Goal: Information Seeking & Learning: Learn about a topic

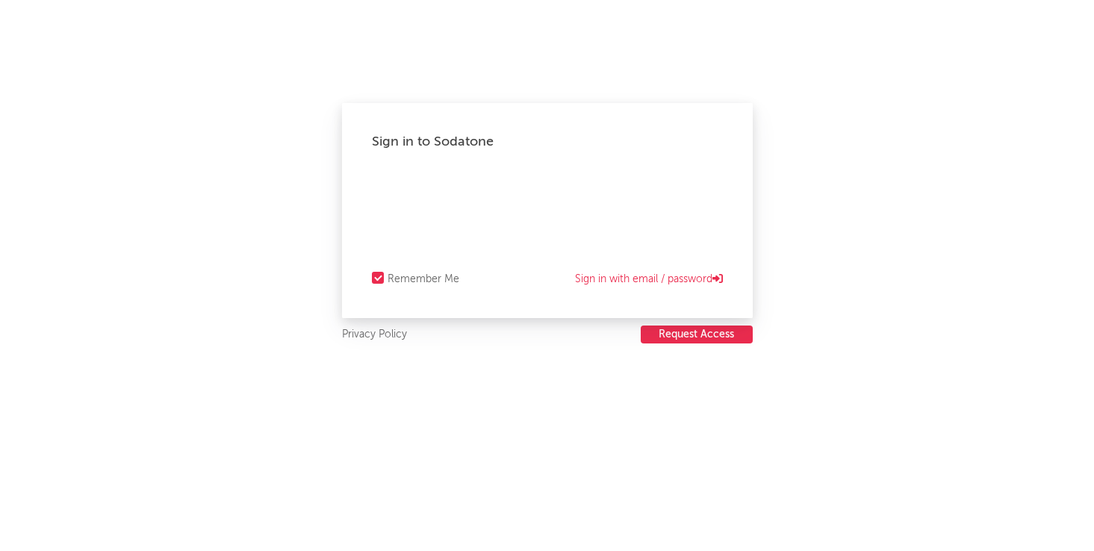
select select "recorded_music"
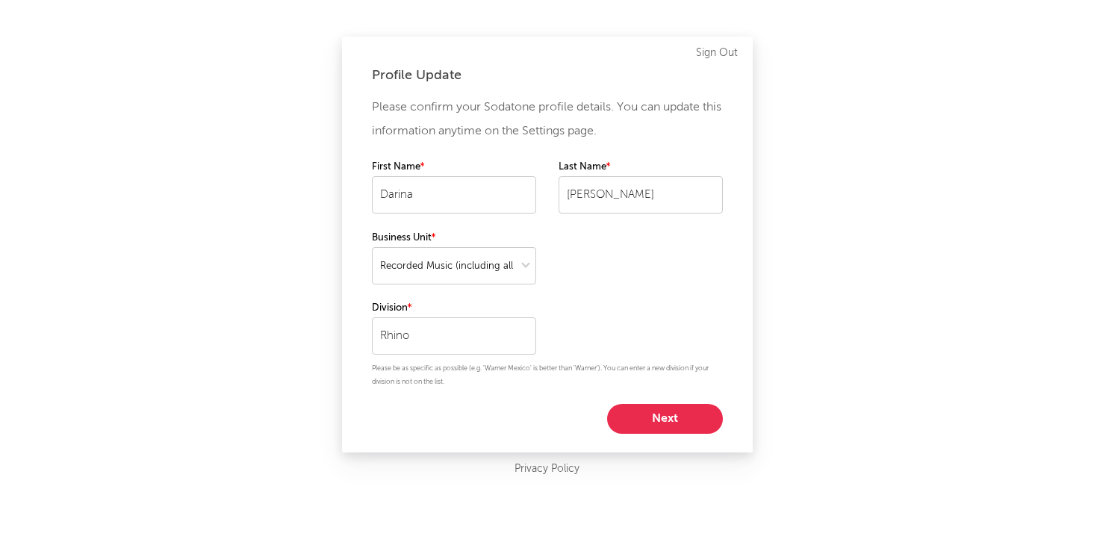
click at [676, 426] on button "Next" at bounding box center [665, 419] width 116 height 30
select select "marketing"
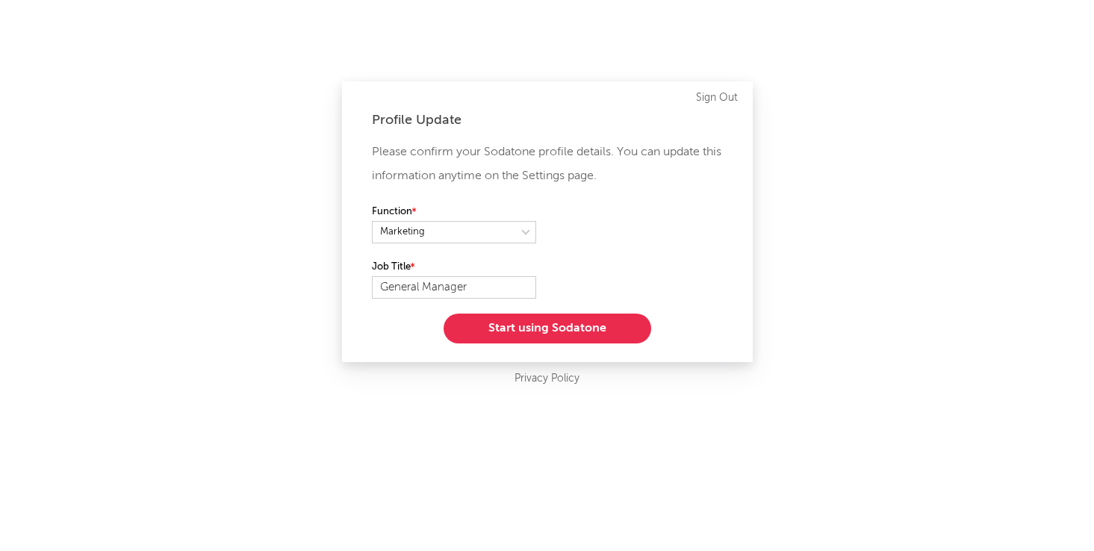
click at [570, 331] on button "Start using Sodatone" at bounding box center [548, 329] width 208 height 30
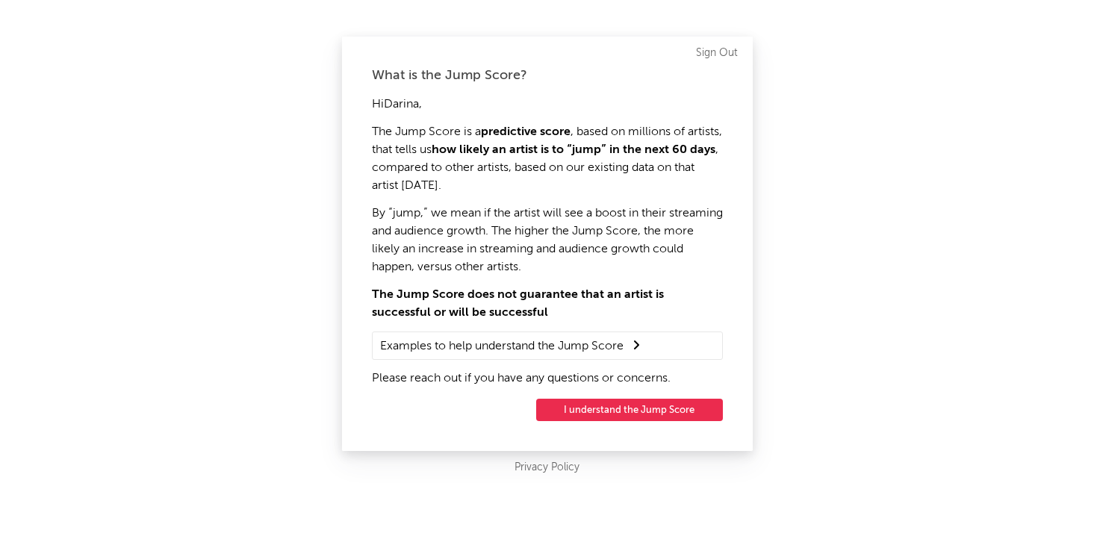
click at [592, 415] on button "I understand the Jump Score" at bounding box center [629, 410] width 187 height 22
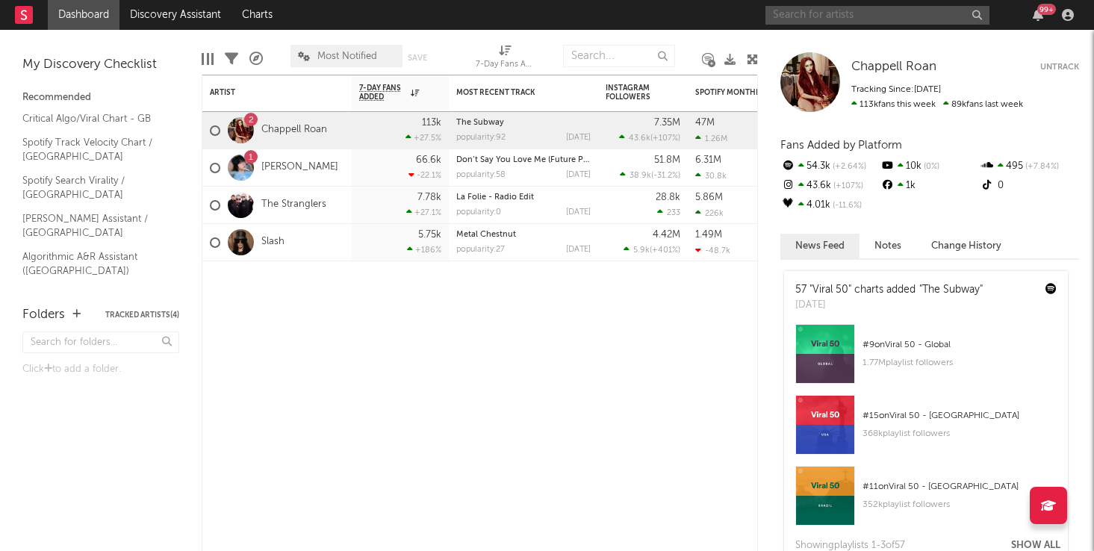
click at [818, 10] on input "text" at bounding box center [877, 15] width 224 height 19
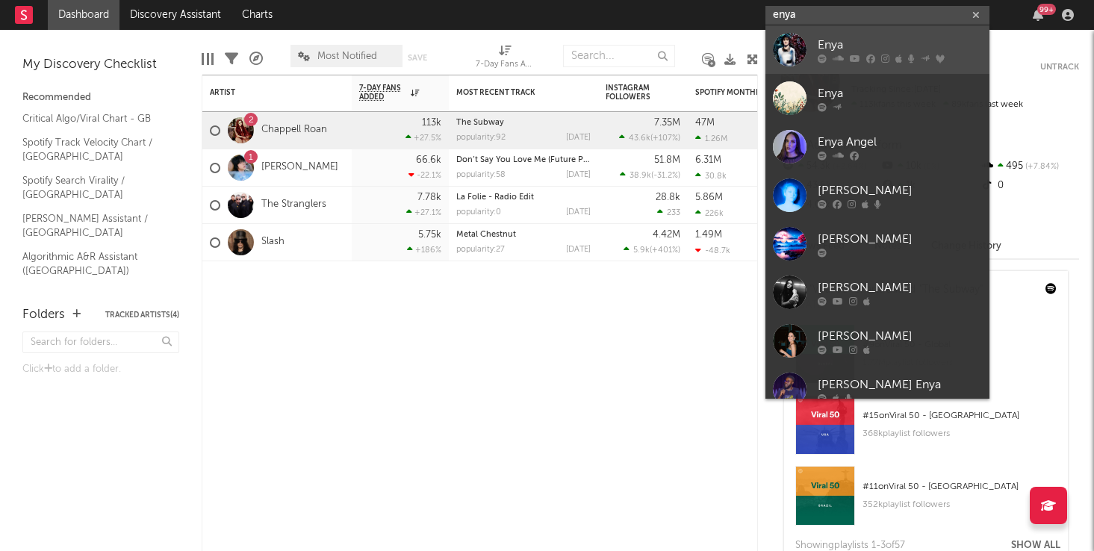
type input "enya"
click at [856, 39] on div "Enya" at bounding box center [900, 45] width 164 height 18
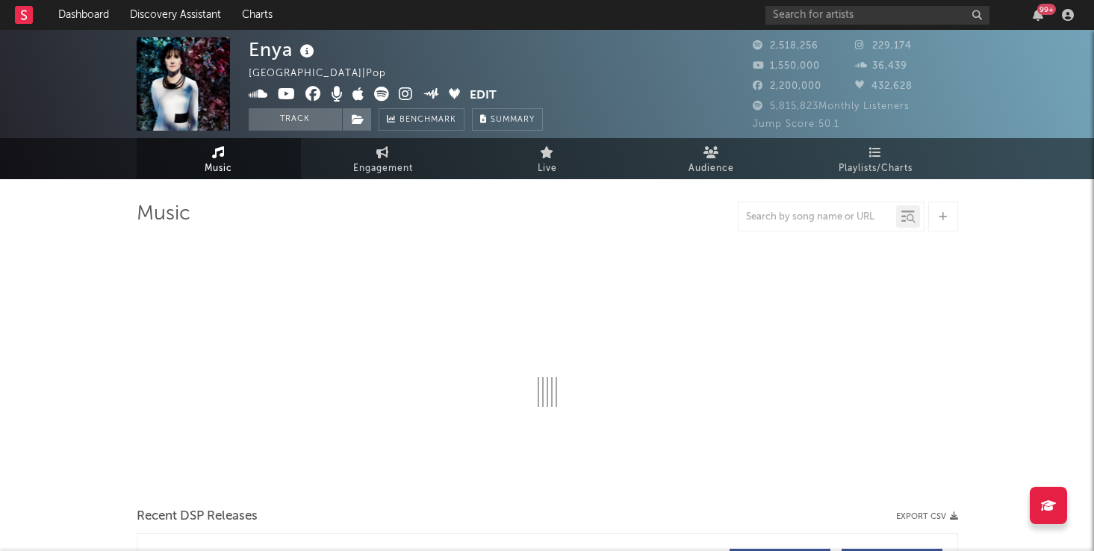
select select "6m"
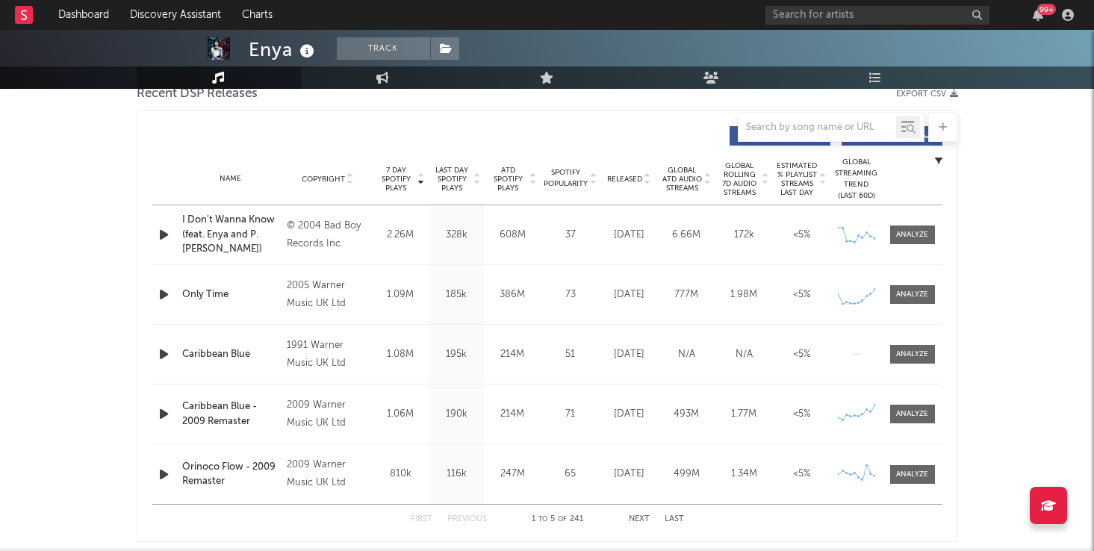
scroll to position [558, 0]
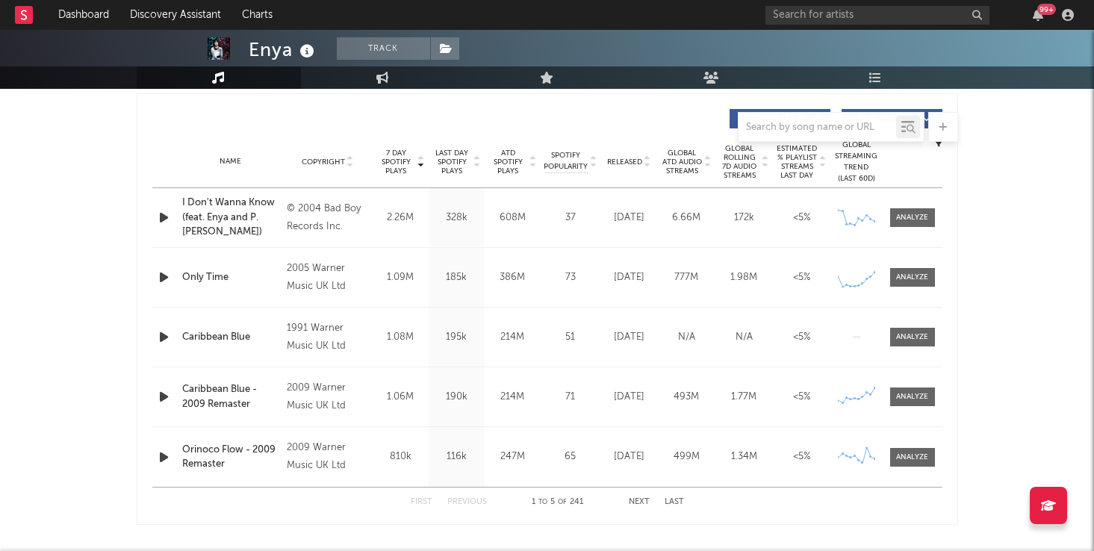
click at [164, 219] on icon "button" at bounding box center [164, 217] width 16 height 19
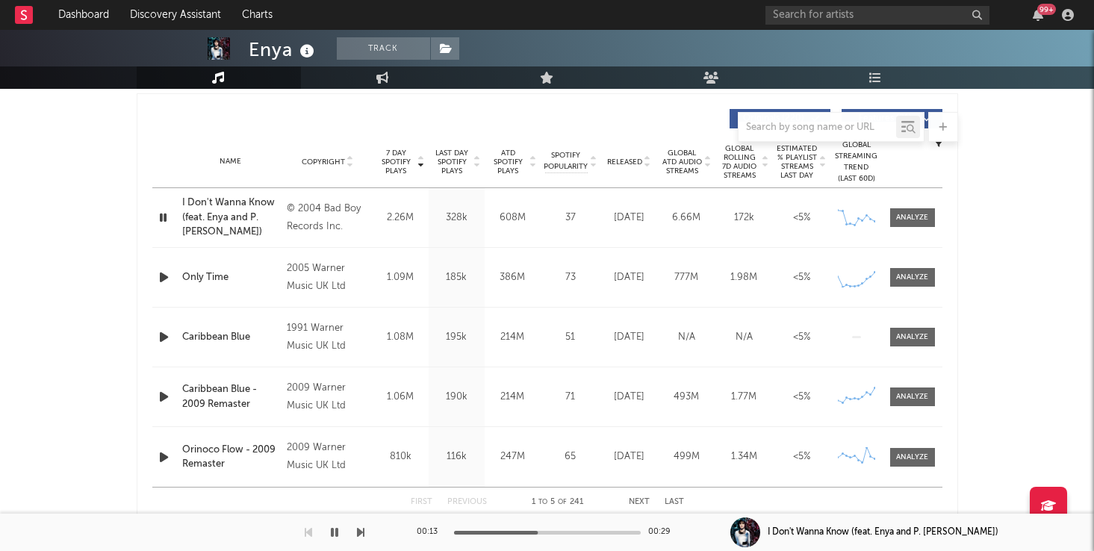
click at [582, 531] on div at bounding box center [547, 533] width 187 height 4
click at [615, 531] on div at bounding box center [547, 533] width 187 height 4
click at [164, 219] on icon "button" at bounding box center [163, 217] width 14 height 19
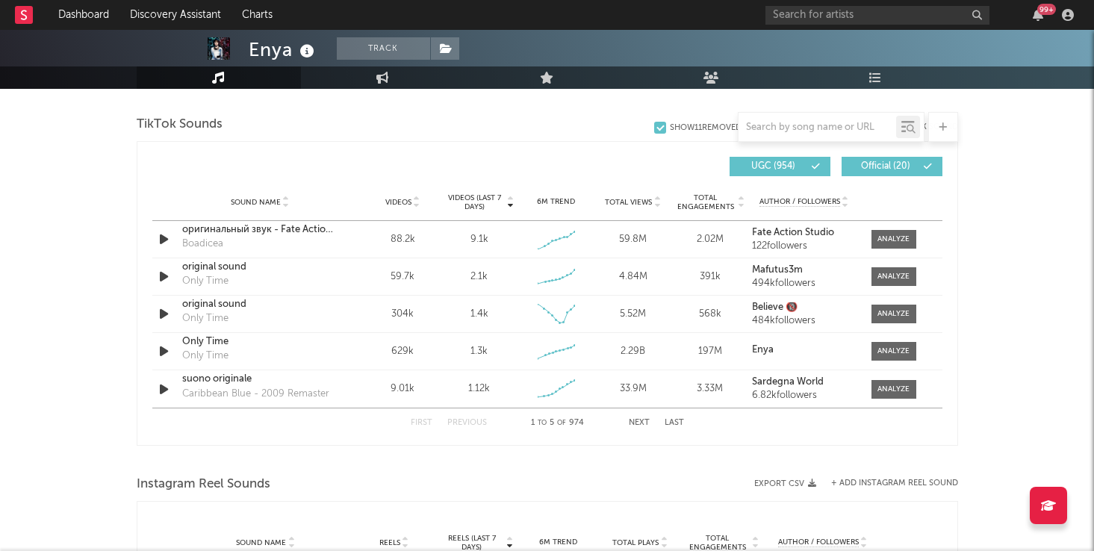
scroll to position [998, 0]
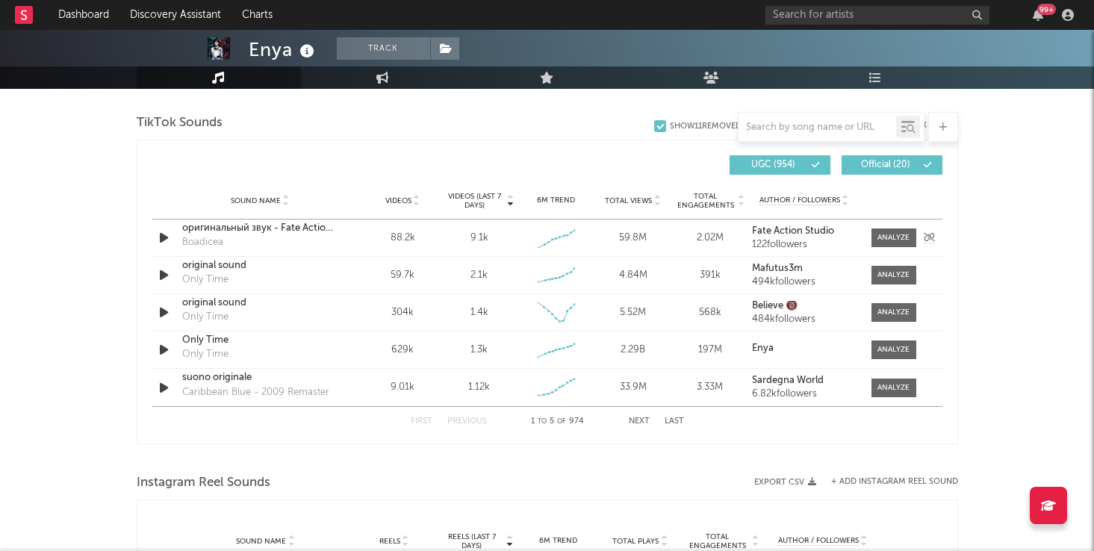
click at [164, 237] on icon "button" at bounding box center [164, 237] width 16 height 19
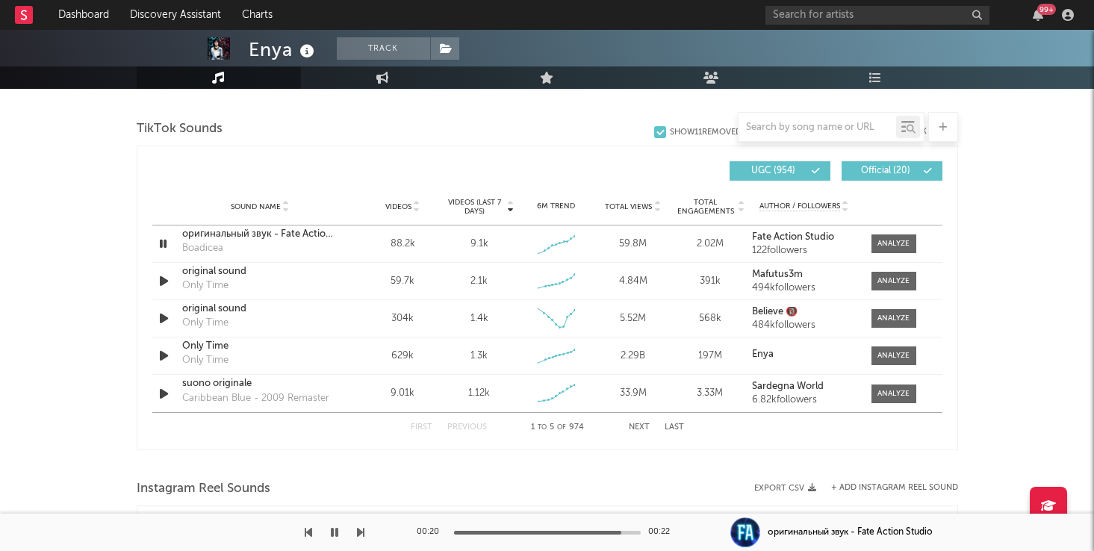
scroll to position [988, 0]
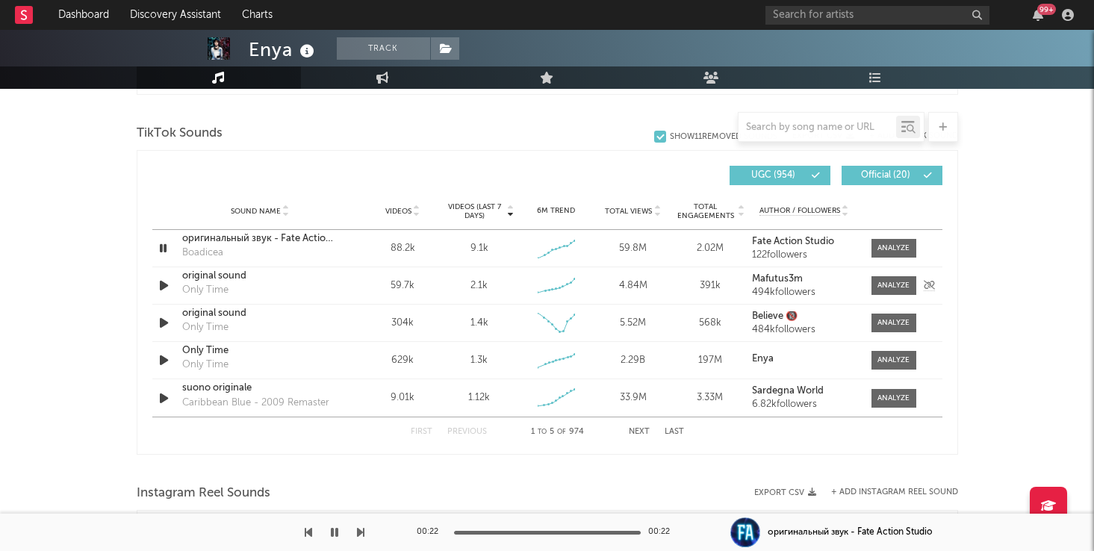
click at [165, 286] on icon "button" at bounding box center [164, 285] width 16 height 19
click at [287, 282] on div "original sound" at bounding box center [260, 276] width 156 height 15
click at [165, 287] on icon "button" at bounding box center [163, 285] width 14 height 19
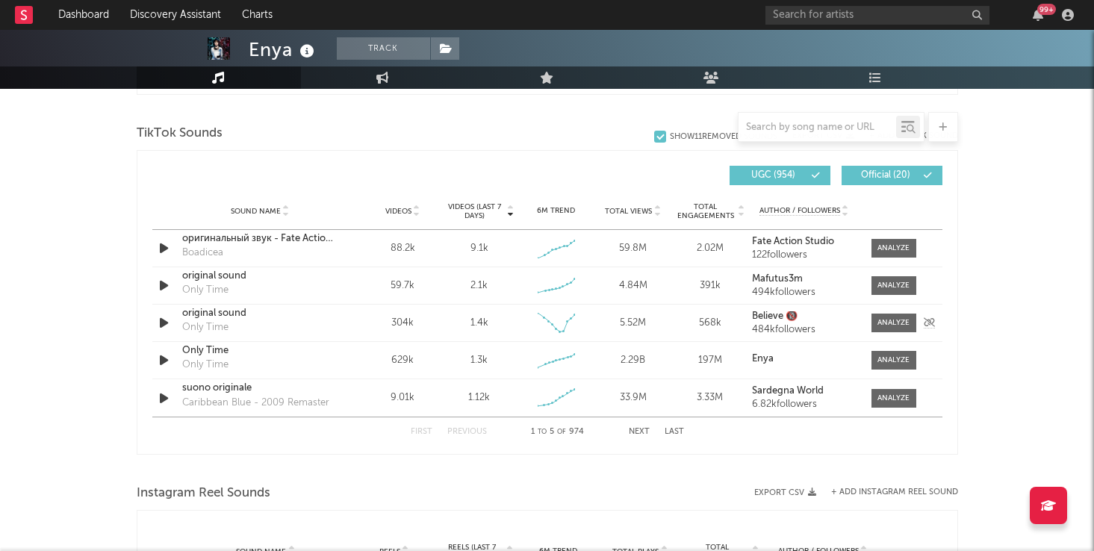
click at [163, 319] on icon "button" at bounding box center [164, 323] width 16 height 19
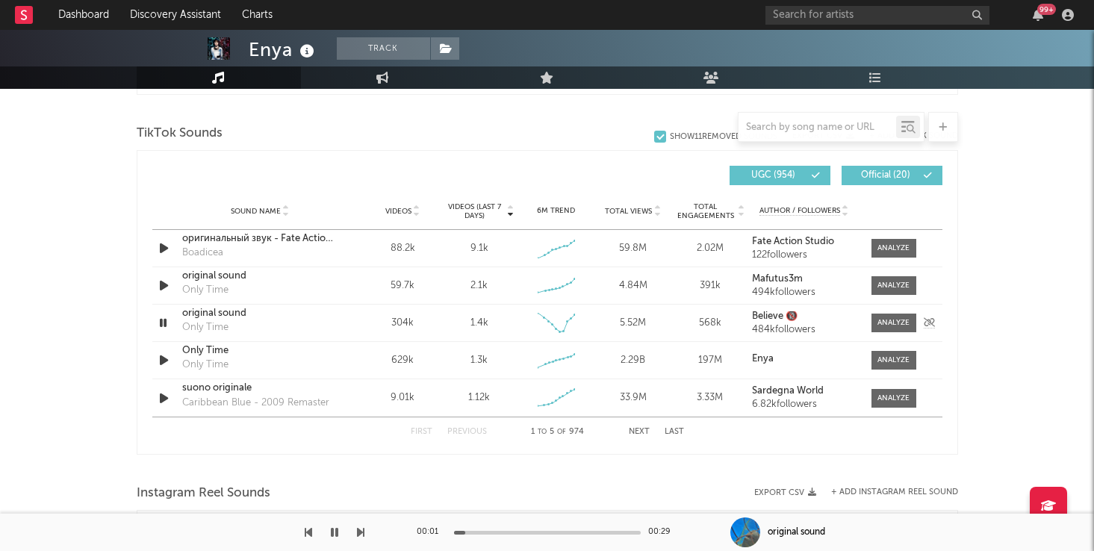
click at [211, 315] on div "original sound" at bounding box center [260, 313] width 156 height 15
click at [164, 360] on icon "button" at bounding box center [164, 360] width 16 height 19
click at [164, 360] on icon "button" at bounding box center [163, 360] width 14 height 19
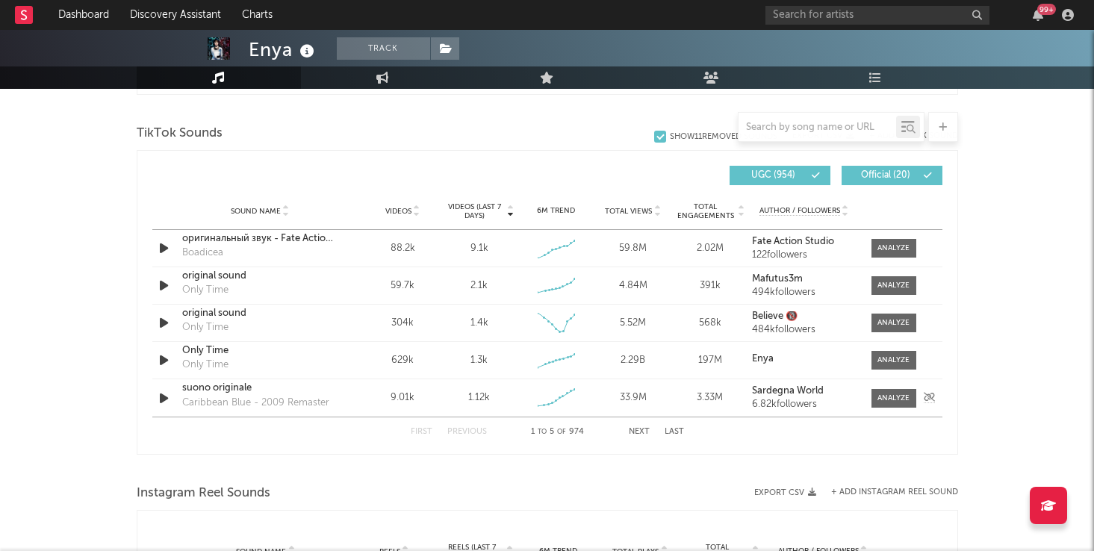
click at [162, 398] on icon "button" at bounding box center [164, 398] width 16 height 19
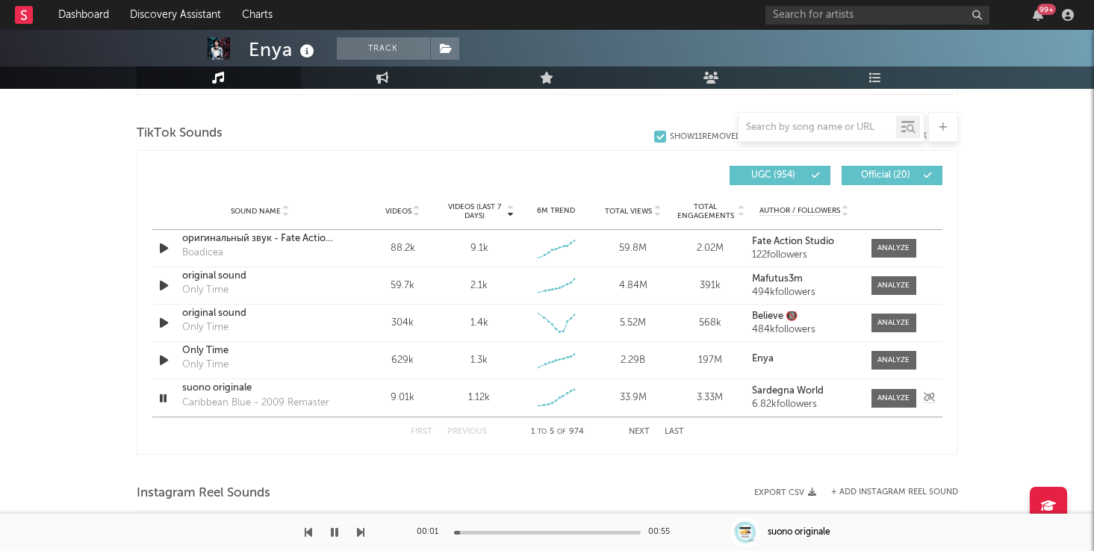
click at [252, 391] on div "suono originale" at bounding box center [260, 388] width 156 height 15
click at [638, 429] on button "Next" at bounding box center [639, 432] width 21 height 8
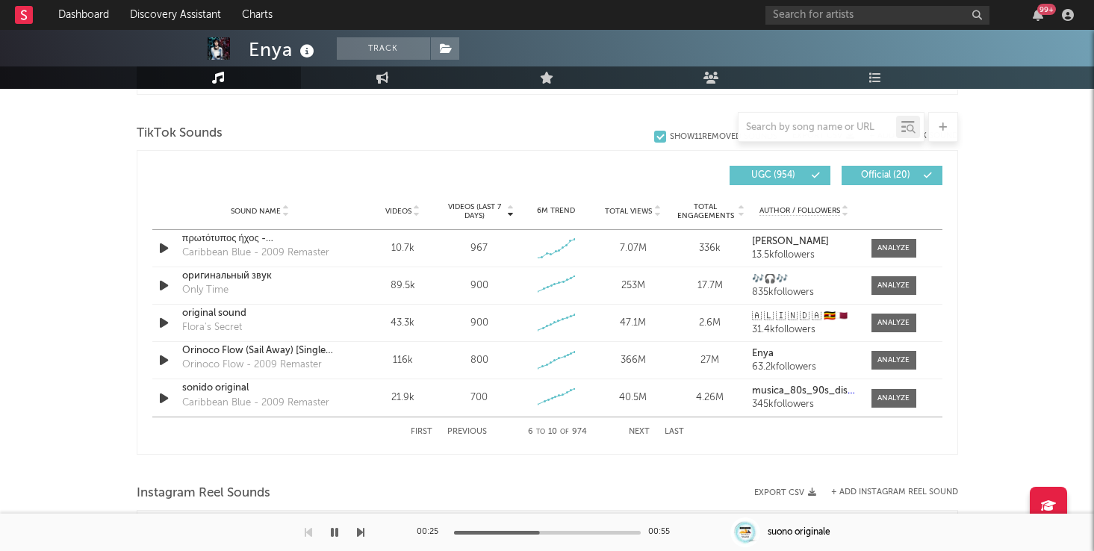
click at [418, 432] on button "First" at bounding box center [422, 432] width 22 height 8
click at [416, 215] on icon at bounding box center [416, 214] width 7 height 6
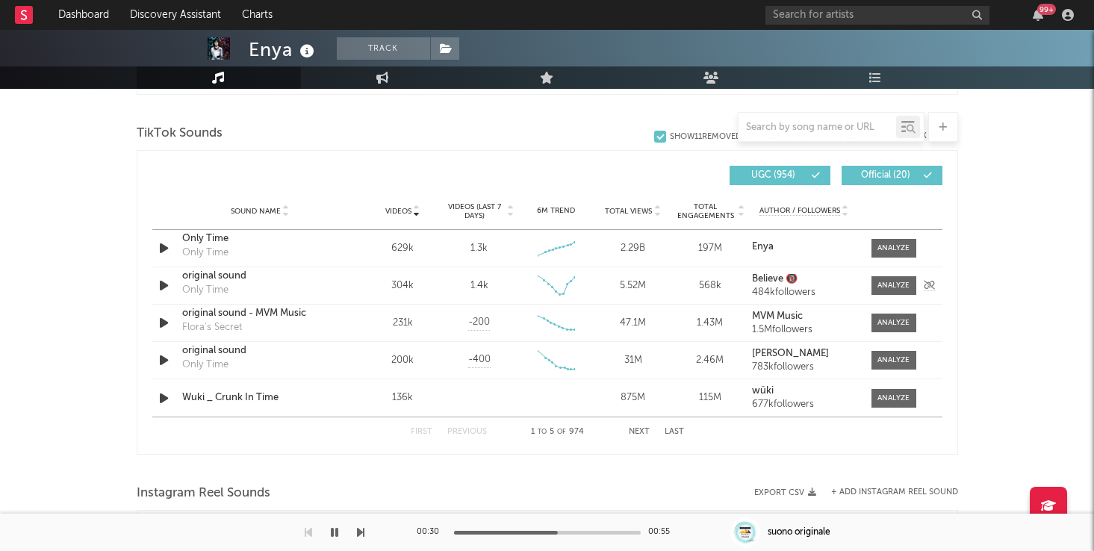
click at [257, 280] on div "original sound" at bounding box center [260, 276] width 156 height 15
click at [165, 323] on icon "button" at bounding box center [164, 323] width 16 height 19
click at [165, 323] on icon "button" at bounding box center [163, 323] width 14 height 19
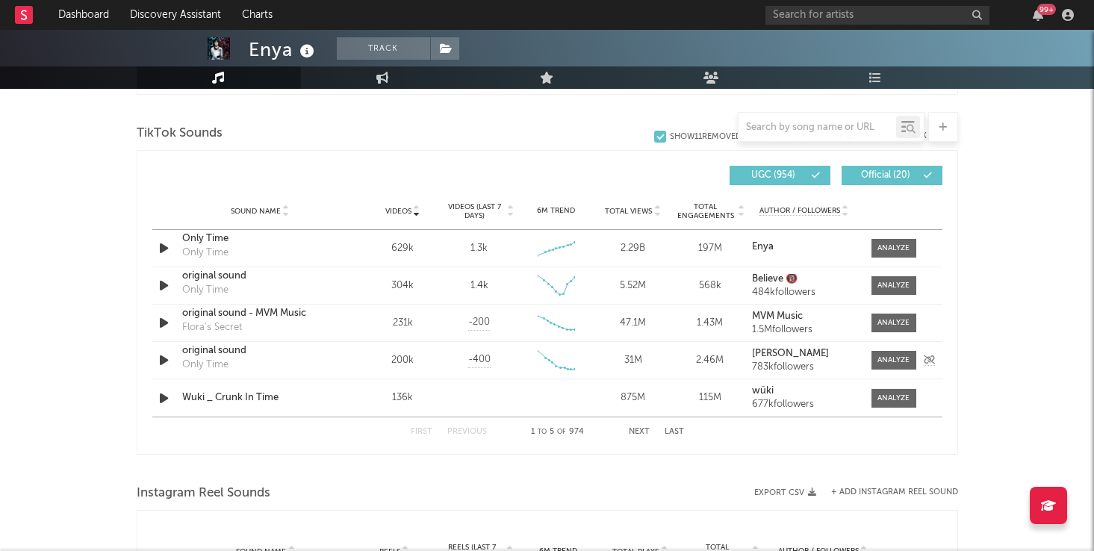
click at [160, 364] on icon "button" at bounding box center [164, 360] width 16 height 19
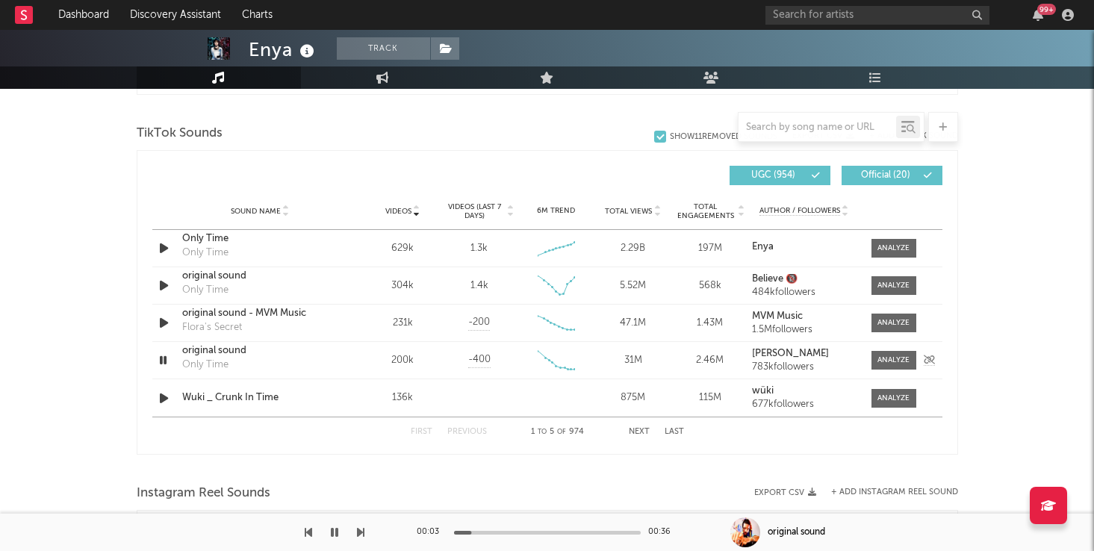
click at [161, 358] on icon "button" at bounding box center [163, 360] width 14 height 19
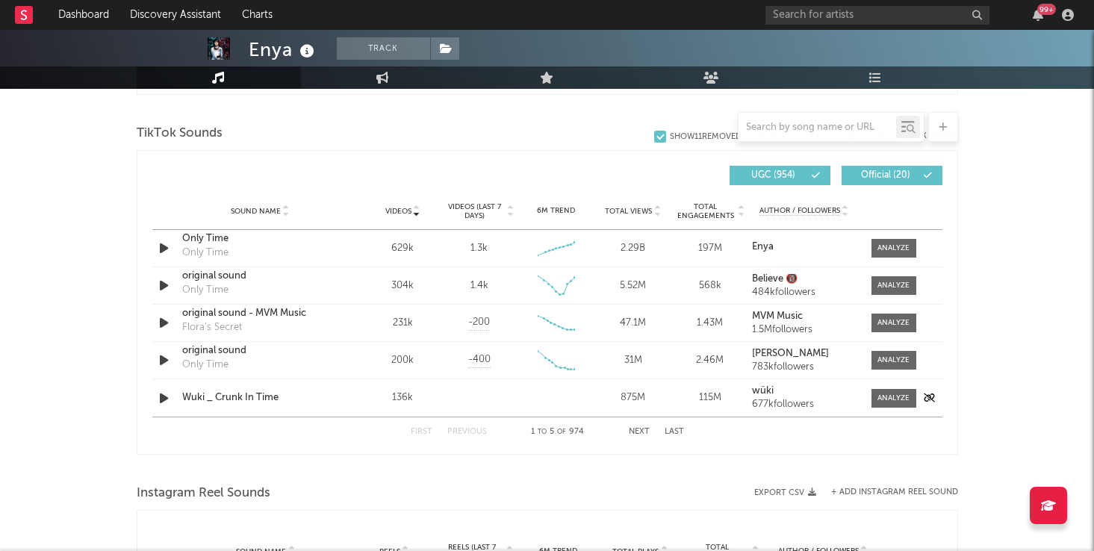
click at [162, 396] on icon "button" at bounding box center [164, 398] width 16 height 19
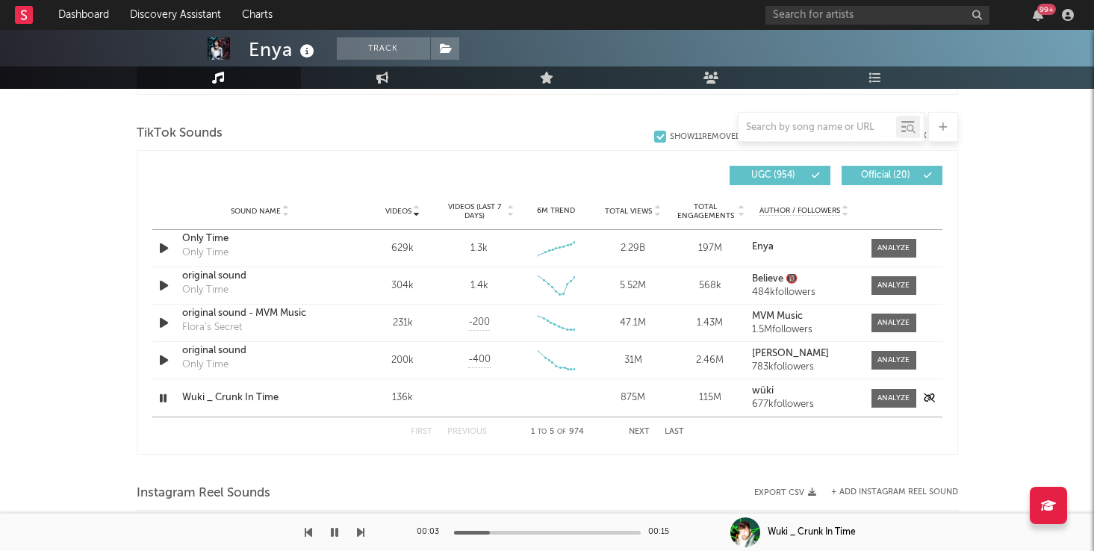
click at [293, 393] on div "Wuki _ Crunk In Time" at bounding box center [260, 398] width 156 height 15
click at [884, 397] on div at bounding box center [893, 398] width 32 height 11
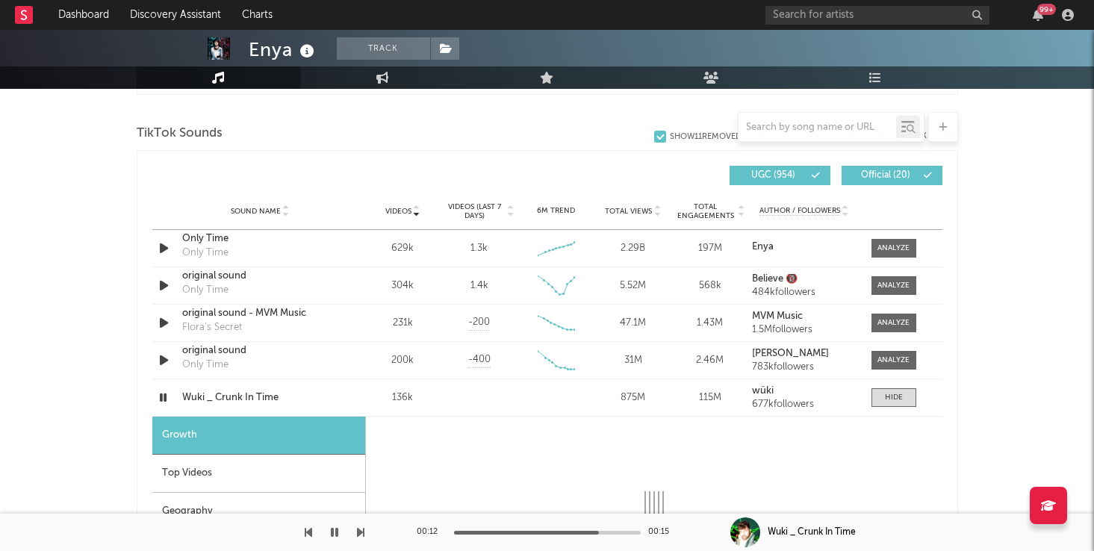
click at [1004, 306] on div "Enya Track Ireland | Pop Edit Track Benchmark Summary 2,518,256 229,174 1,550,0…" at bounding box center [547, 375] width 1094 height 2667
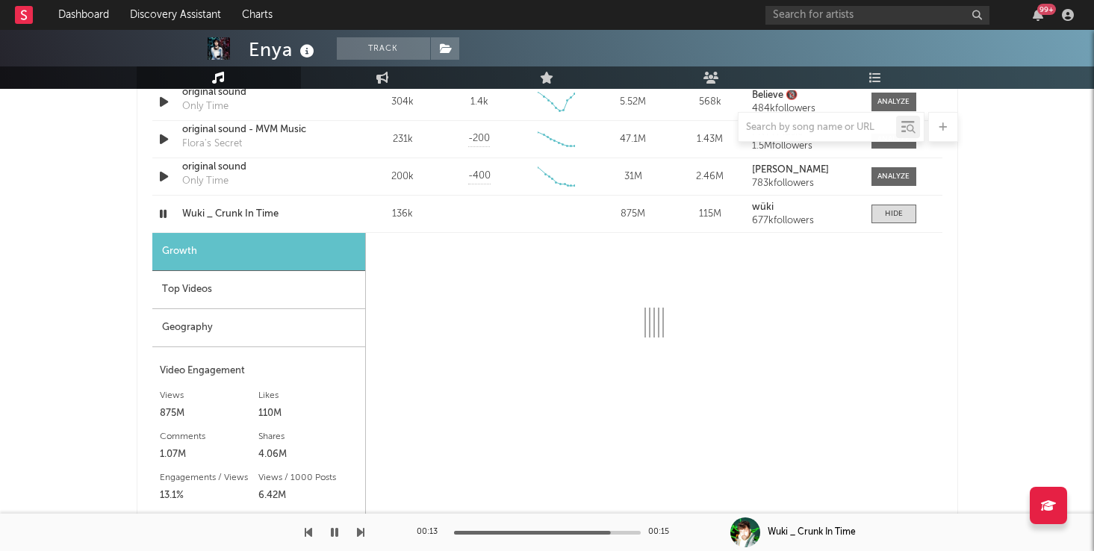
scroll to position [1209, 0]
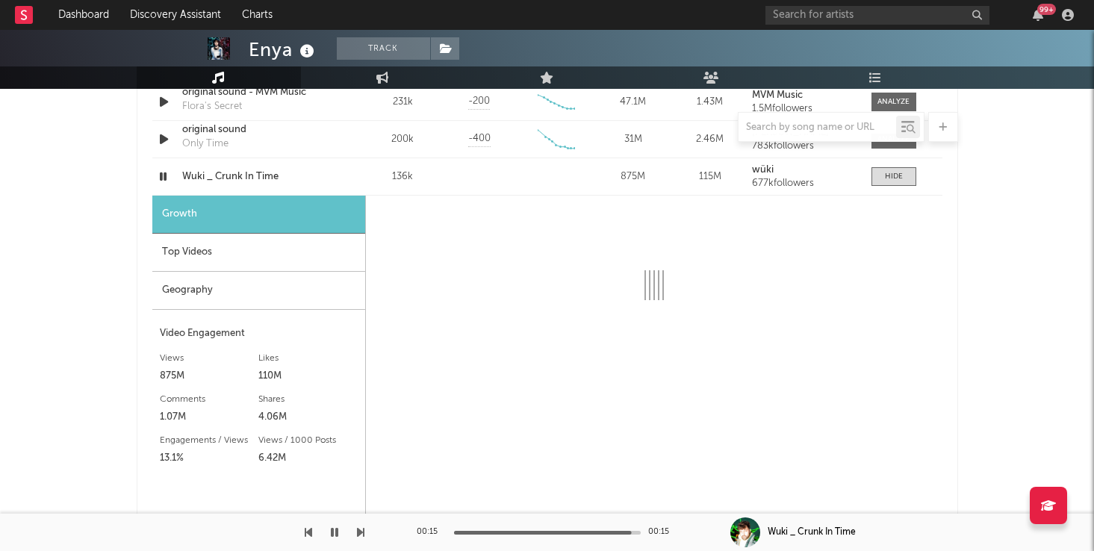
click at [102, 289] on div "Enya Track Ireland | Pop Edit Track Benchmark Summary 2,518,256 229,174 1,550,0…" at bounding box center [547, 154] width 1094 height 2667
click at [780, 171] on link "wüki" at bounding box center [804, 170] width 104 height 10
click at [163, 177] on icon "button" at bounding box center [163, 176] width 14 height 19
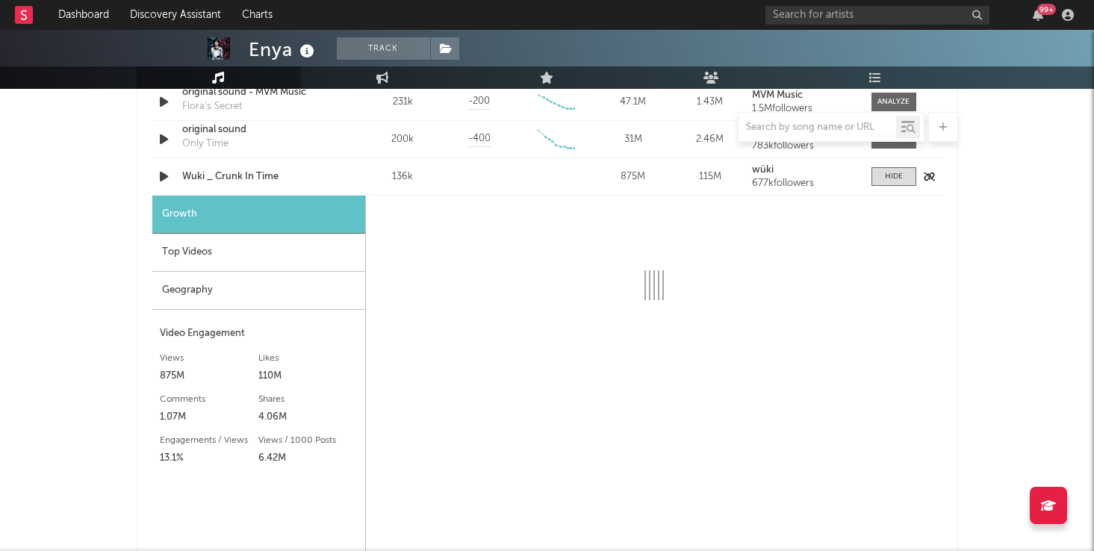
click at [245, 173] on div "Wuki _ Crunk In Time" at bounding box center [260, 176] width 156 height 15
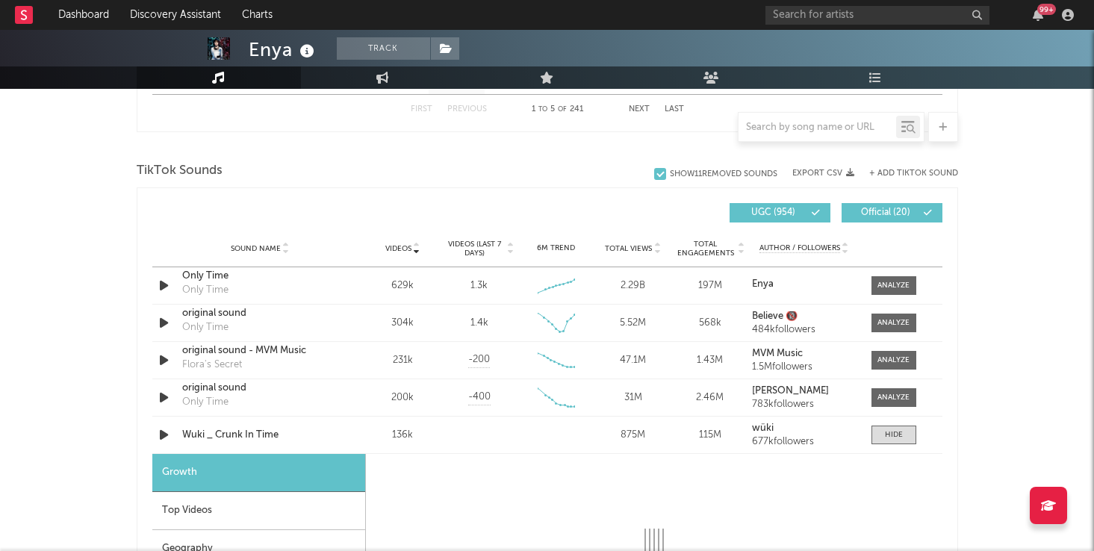
scroll to position [936, 0]
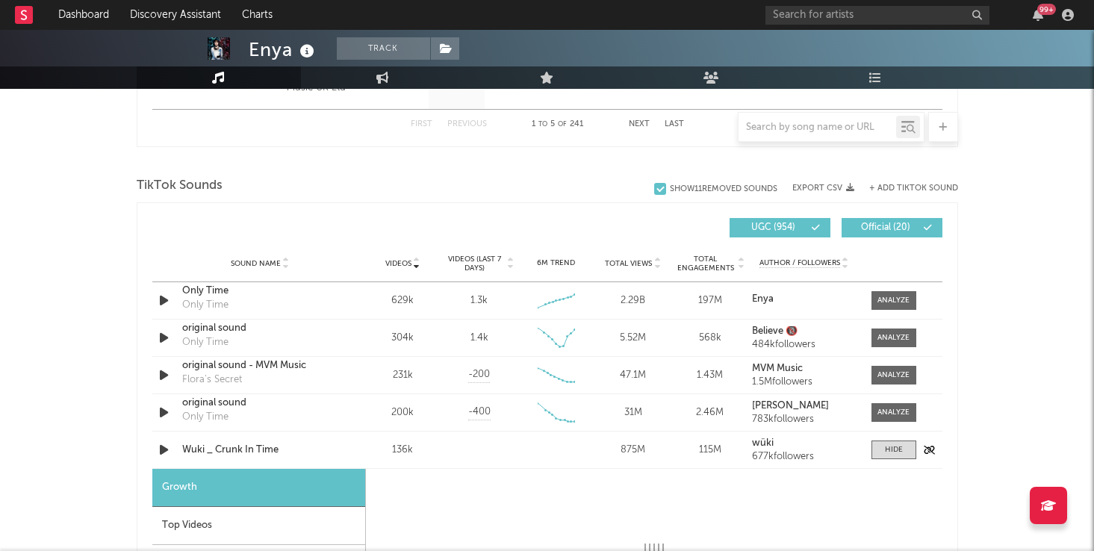
click at [267, 447] on div "Wuki _ Crunk In Time" at bounding box center [260, 450] width 156 height 15
select select "6m"
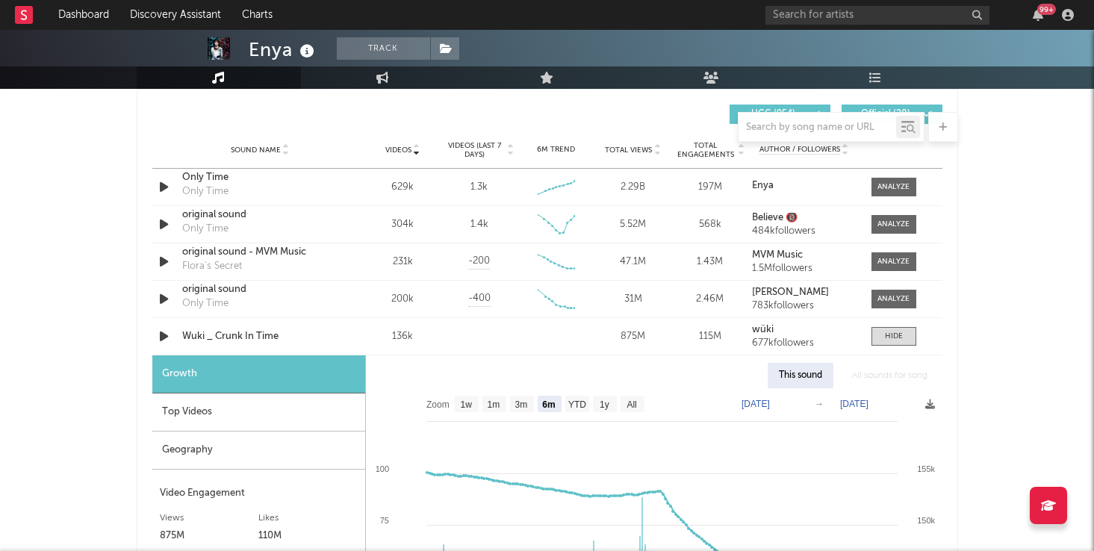
scroll to position [1063, 0]
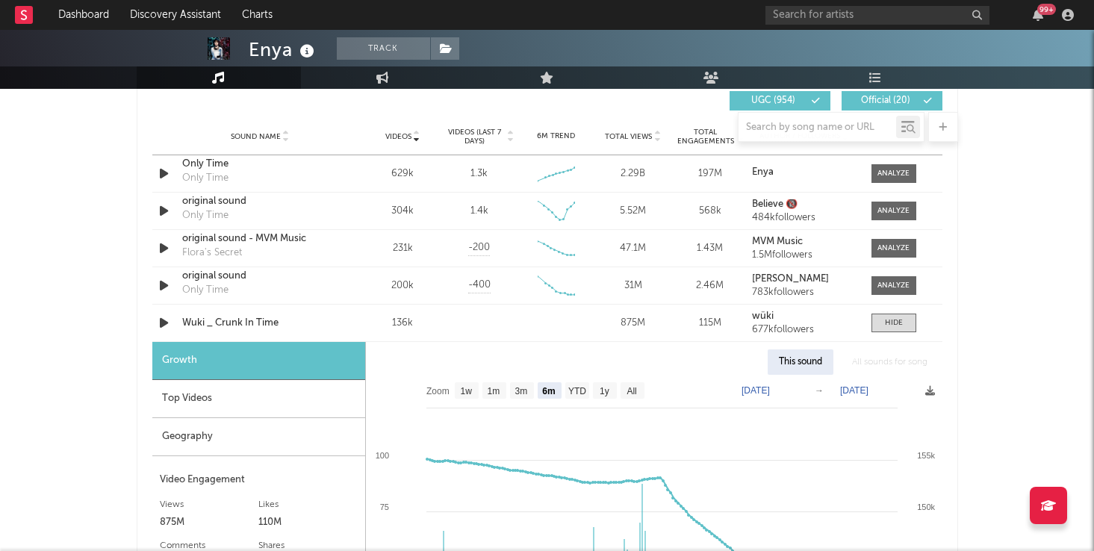
click at [63, 347] on div "Enya Track Ireland | Pop Edit Track Benchmark Summary 2,518,256 229,174 1,550,0…" at bounding box center [547, 300] width 1094 height 2667
click at [983, 182] on div "Enya Track Ireland | Pop Edit Track Benchmark Summary 2,518,256 229,174 1,550,0…" at bounding box center [547, 300] width 1094 height 2667
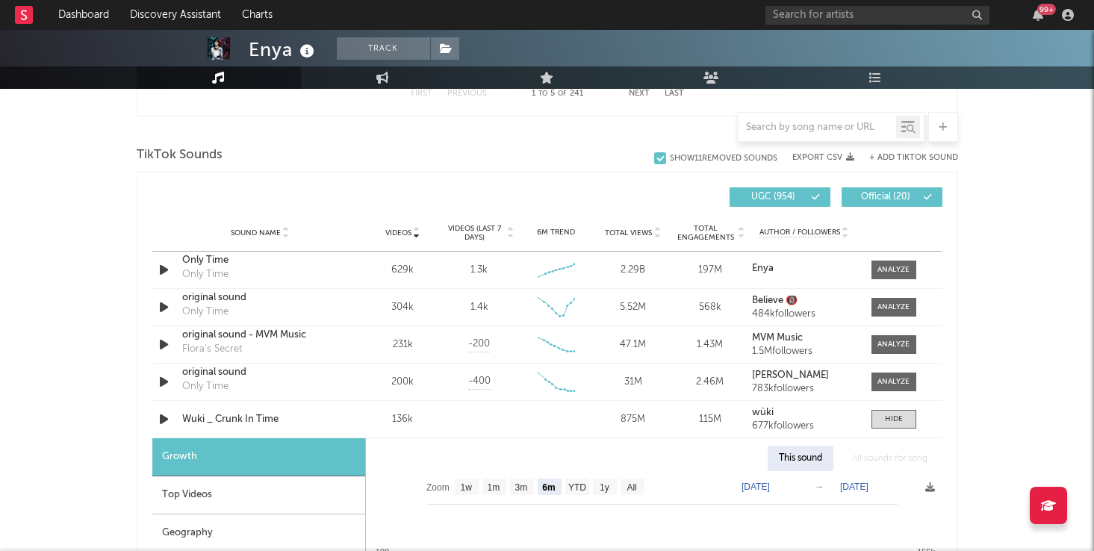
scroll to position [963, 0]
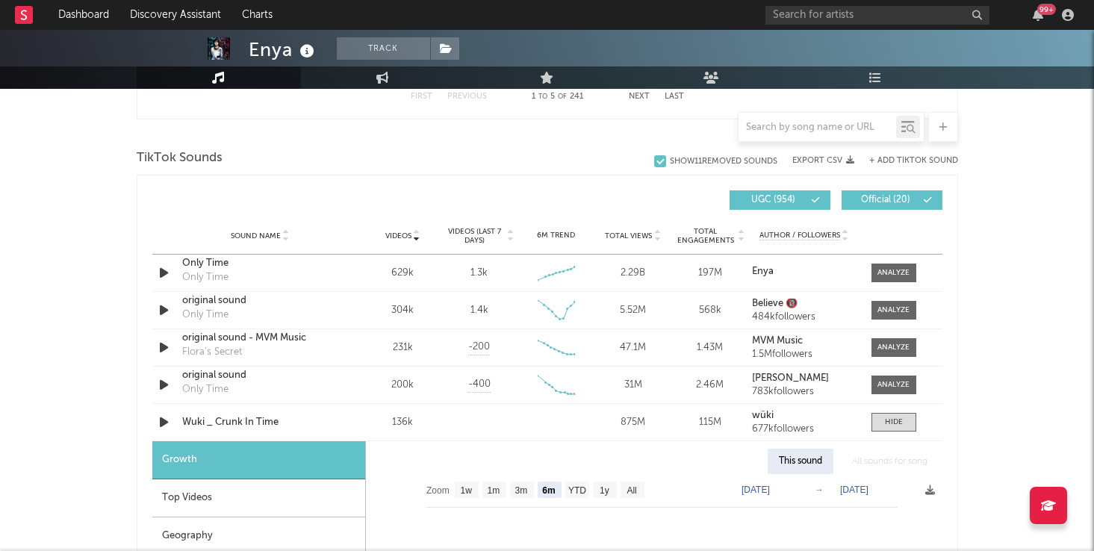
click at [183, 457] on div "Growth" at bounding box center [258, 460] width 213 height 38
click at [97, 404] on div "Enya Track Ireland | Pop Edit Track Benchmark Summary 2,518,256 229,174 1,550,0…" at bounding box center [547, 400] width 1094 height 2667
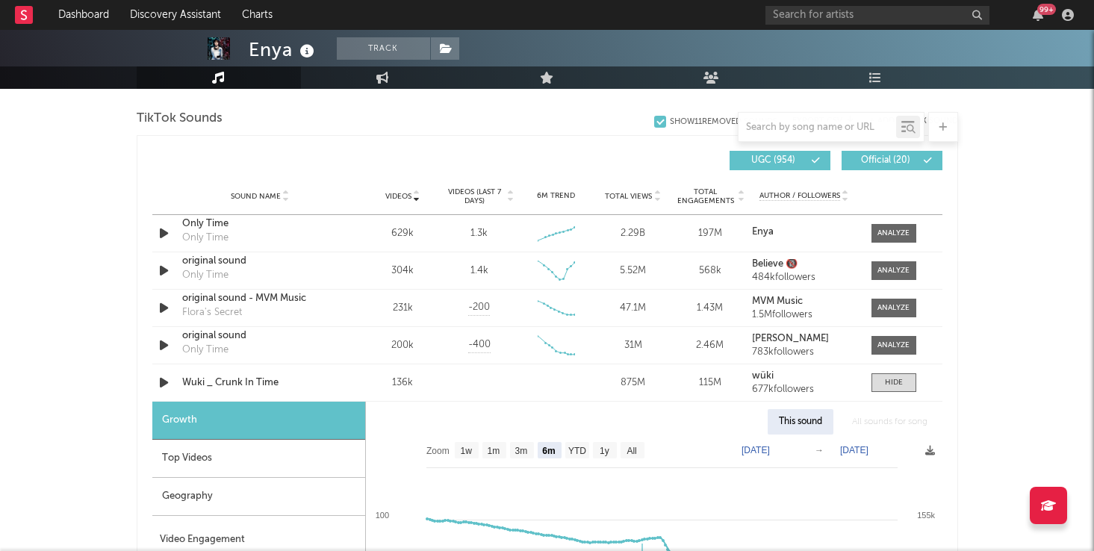
scroll to position [995, 0]
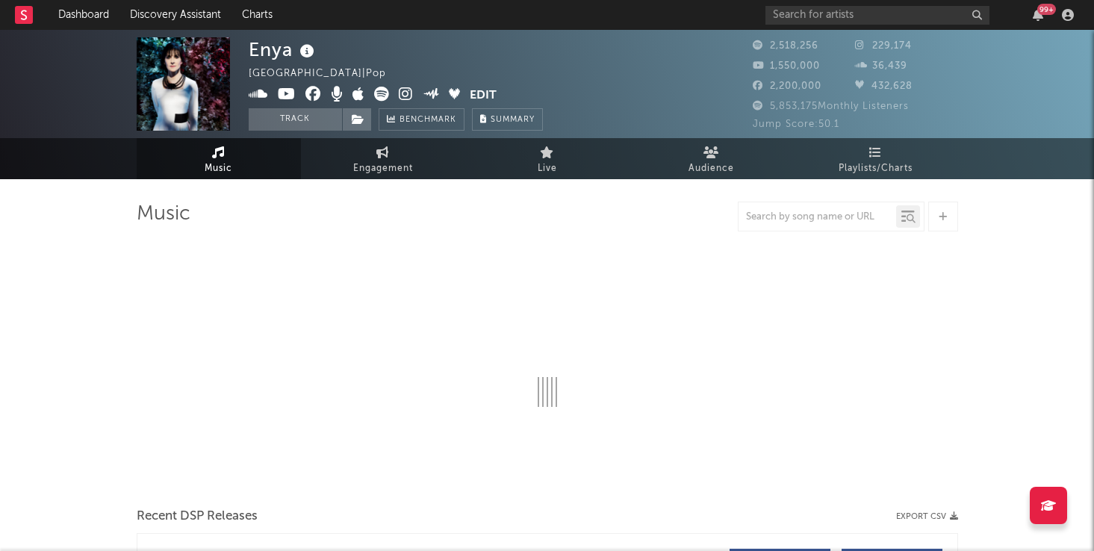
select select "6m"
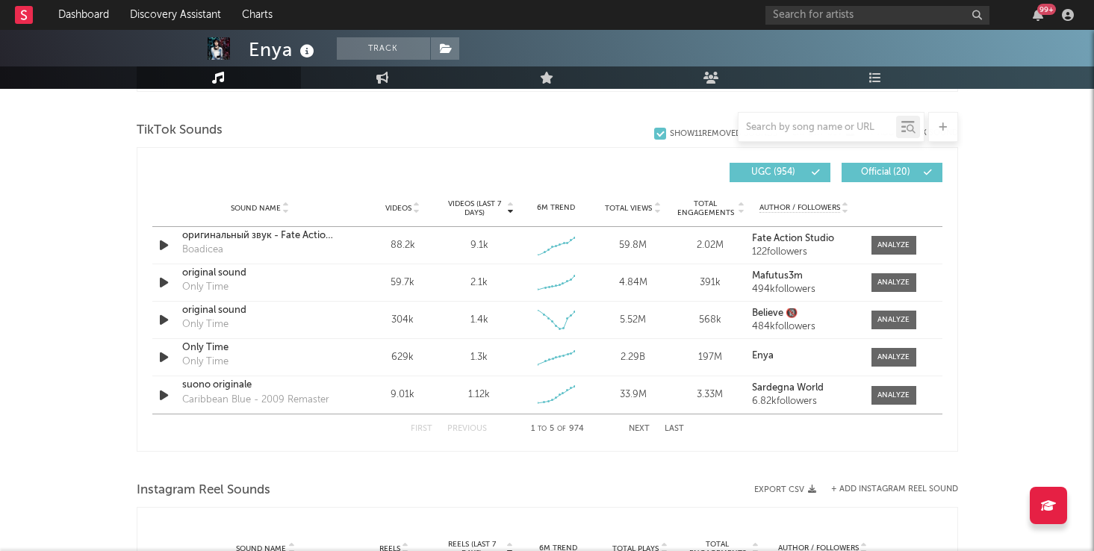
scroll to position [989, 0]
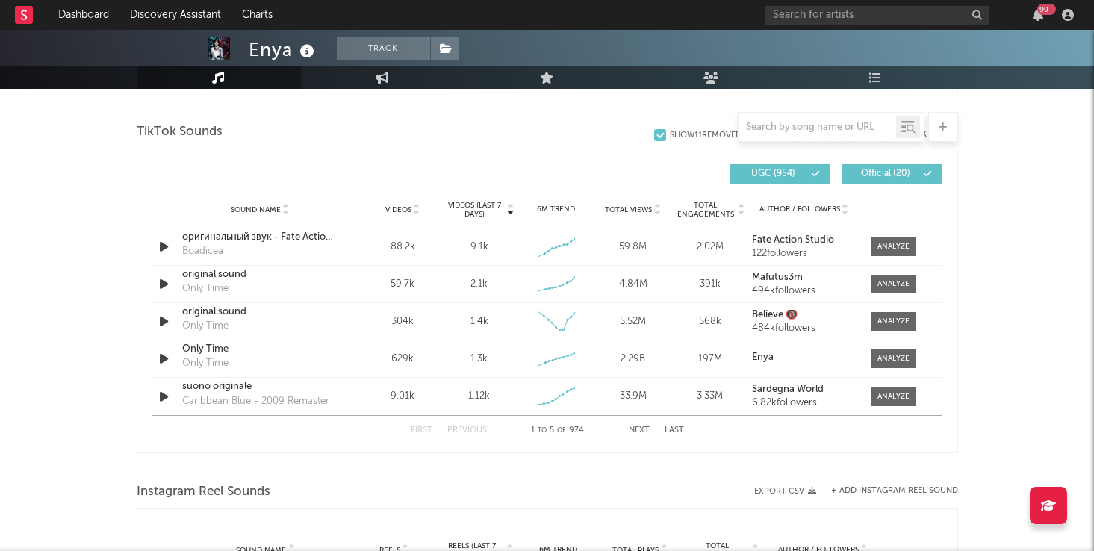
click at [414, 215] on div "Sound Name Videos Videos (last 7 days) Weekly Growth % 6M Trend Total Views Tot…" at bounding box center [547, 209] width 790 height 37
click at [414, 214] on icon at bounding box center [416, 213] width 7 height 6
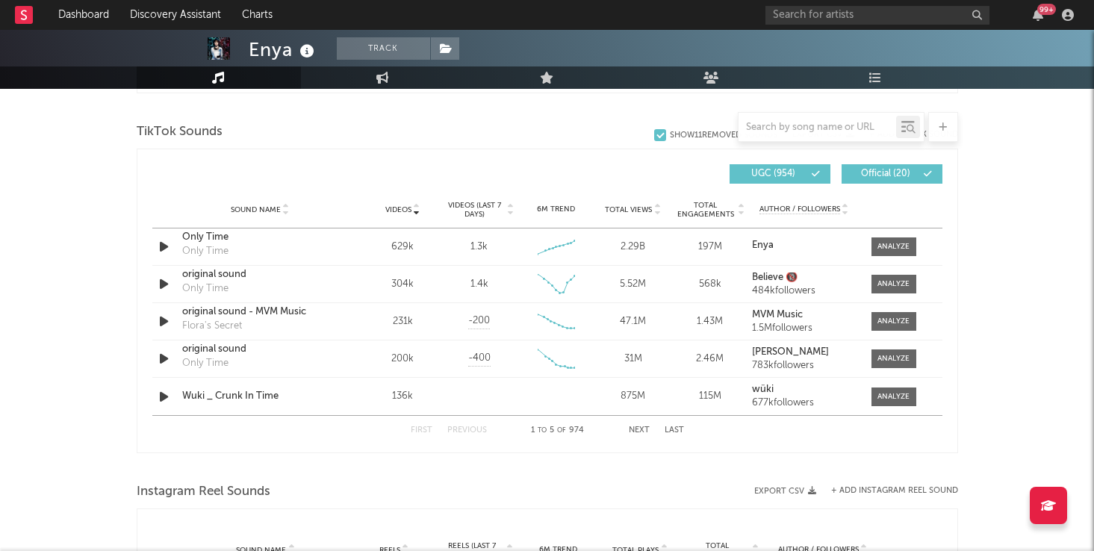
click at [635, 425] on div "First Previous 1 to 5 of 974 Next Last" at bounding box center [547, 430] width 273 height 29
click at [635, 431] on button "Next" at bounding box center [639, 430] width 21 height 8
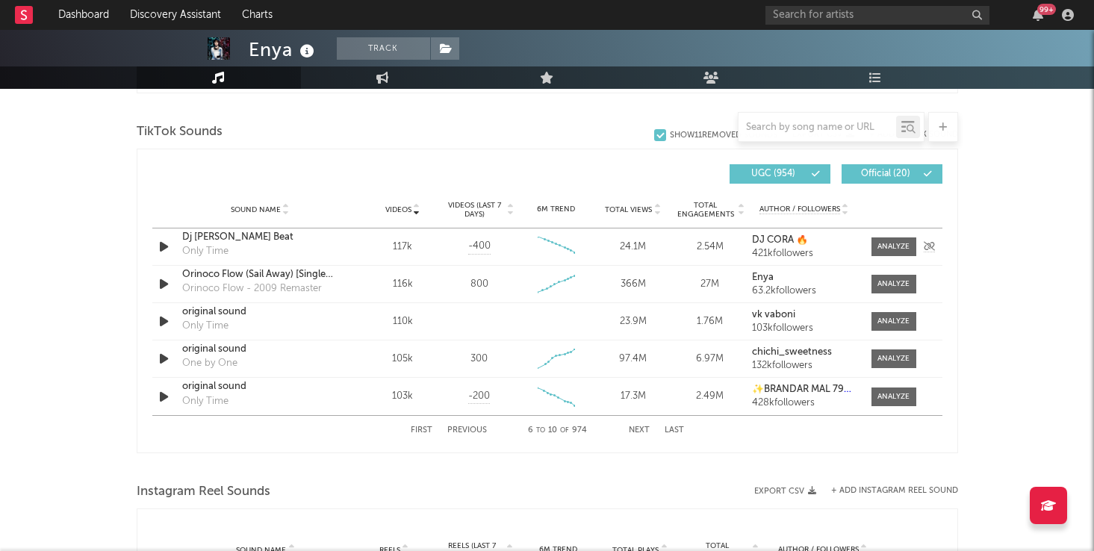
click at [166, 246] on icon "button" at bounding box center [164, 246] width 16 height 19
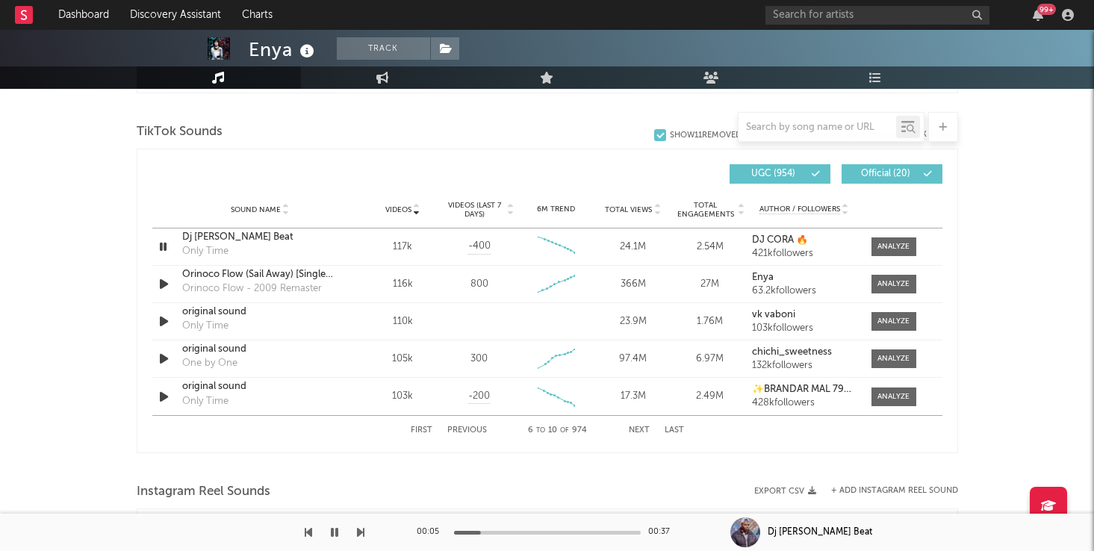
click at [527, 531] on div at bounding box center [547, 533] width 187 height 4
click at [166, 246] on icon "button" at bounding box center [163, 246] width 14 height 19
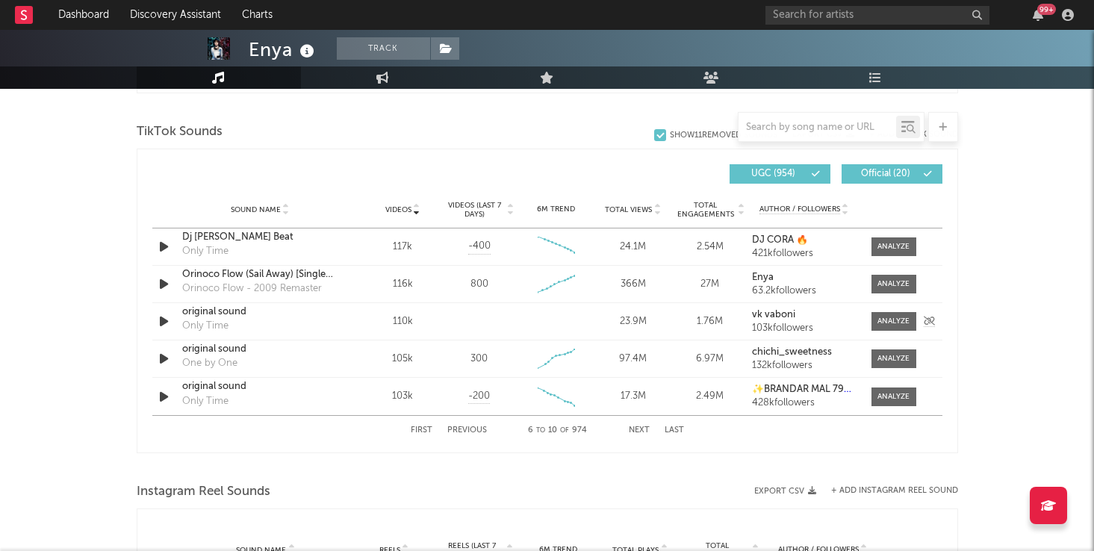
click at [163, 326] on icon "button" at bounding box center [164, 321] width 16 height 19
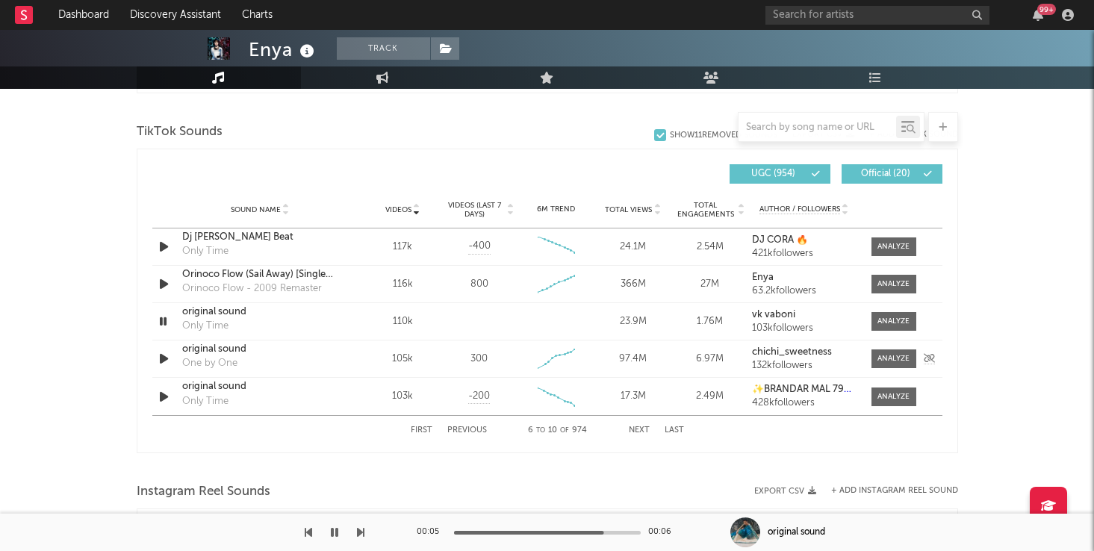
click at [162, 358] on icon "button" at bounding box center [164, 358] width 16 height 19
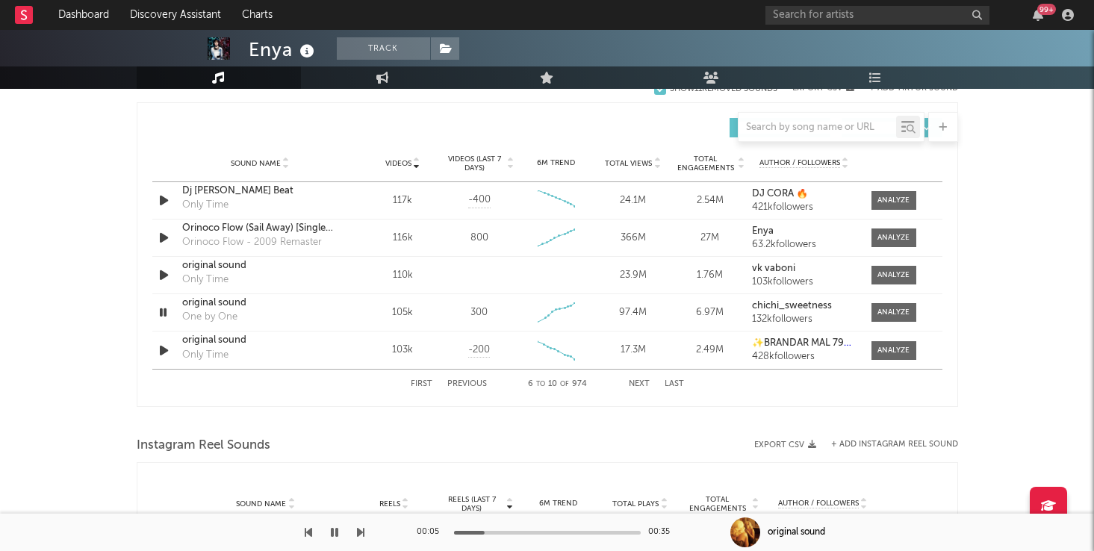
scroll to position [1035, 0]
click at [166, 350] on icon "button" at bounding box center [164, 351] width 16 height 19
click at [636, 382] on button "Next" at bounding box center [639, 385] width 21 height 8
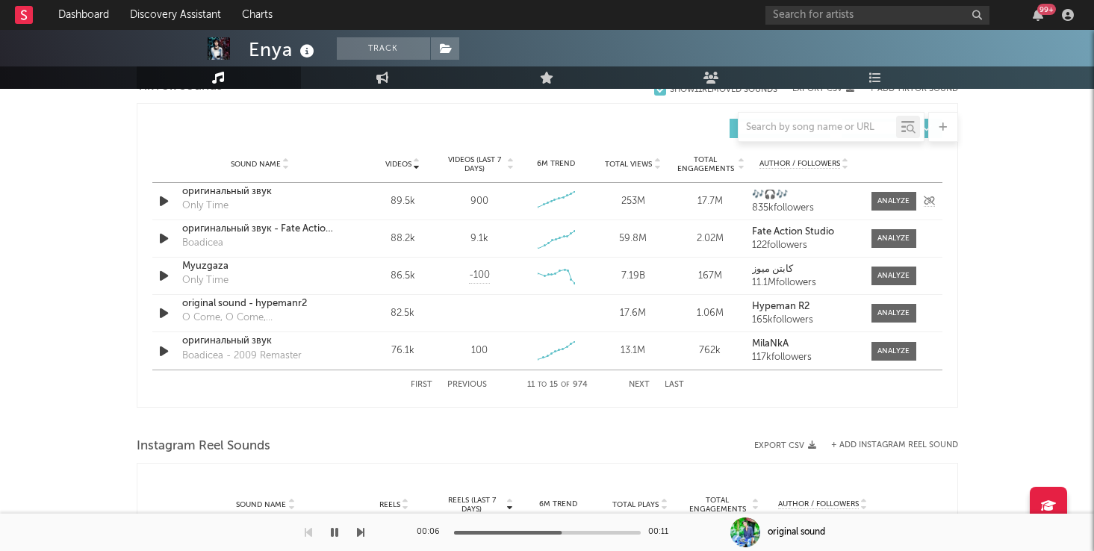
click at [161, 203] on icon "button" at bounding box center [164, 201] width 16 height 19
click at [246, 203] on div "оригинальный звук Only Time" at bounding box center [260, 201] width 156 height 34
click at [247, 188] on div "оригинальный звук" at bounding box center [260, 191] width 156 height 15
click at [337, 529] on icon "button" at bounding box center [334, 532] width 7 height 12
